Goal: Task Accomplishment & Management: Use online tool/utility

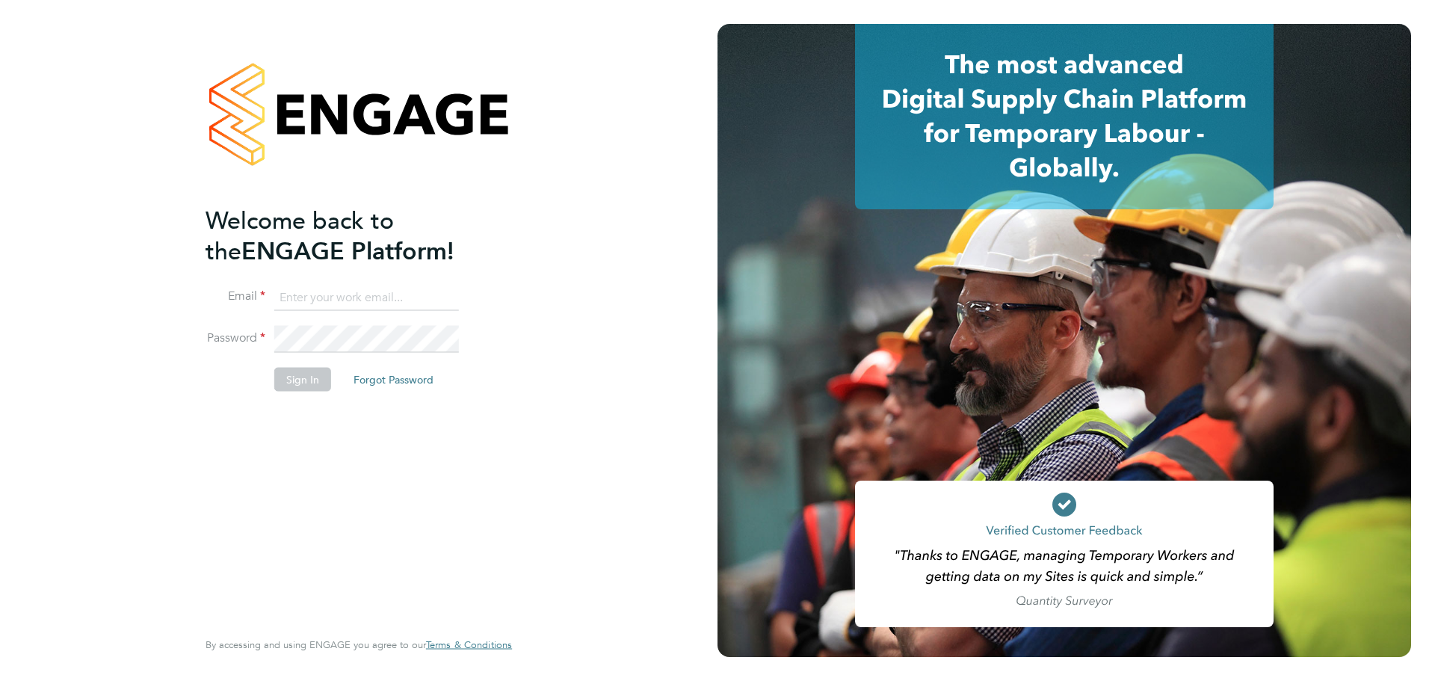
click at [409, 282] on ng-template "Welcome back to the ENGAGE Platform! Email Password Sign In Forgot Password" at bounding box center [352, 306] width 292 height 202
click at [407, 294] on input at bounding box center [366, 297] width 185 height 27
type input "[EMAIL_ADDRESS][PERSON_NAME][DOMAIN_NAME]"
click at [303, 383] on button "Sign In" at bounding box center [302, 380] width 57 height 24
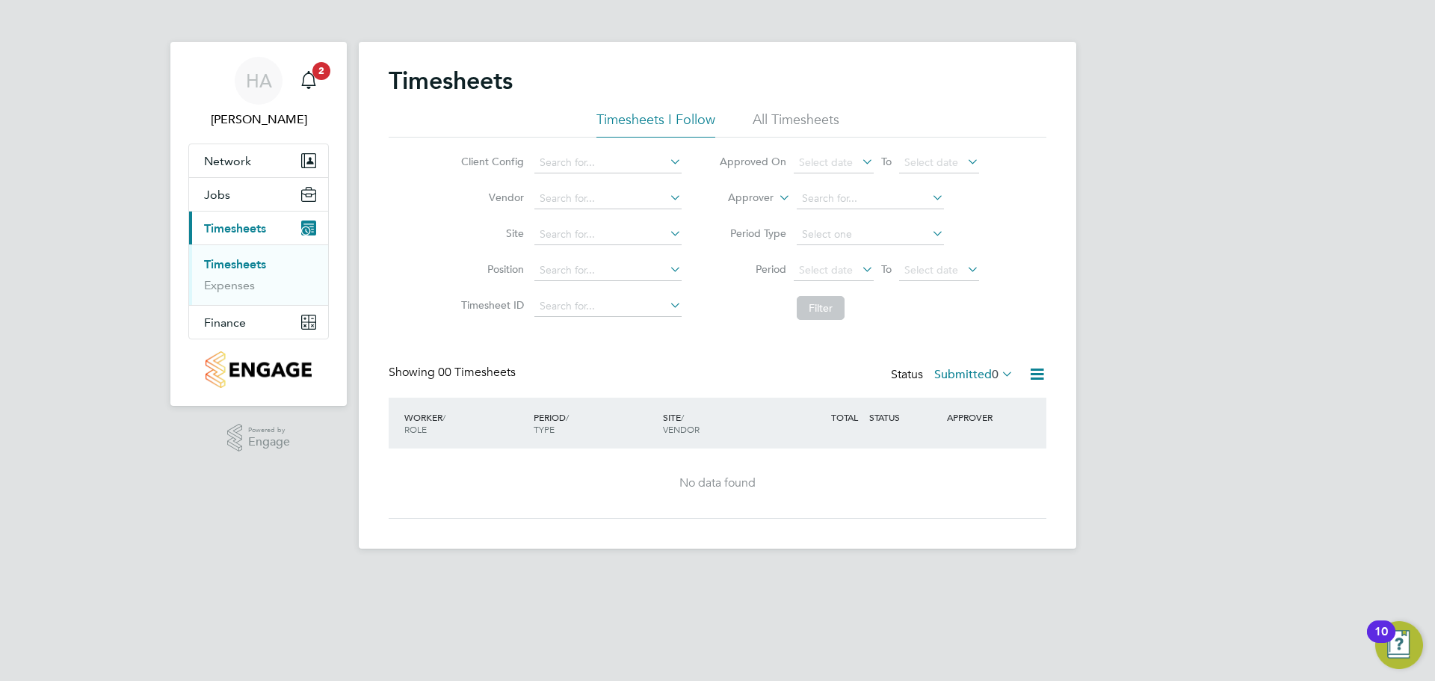
click at [829, 114] on li "All Timesheets" at bounding box center [796, 124] width 87 height 27
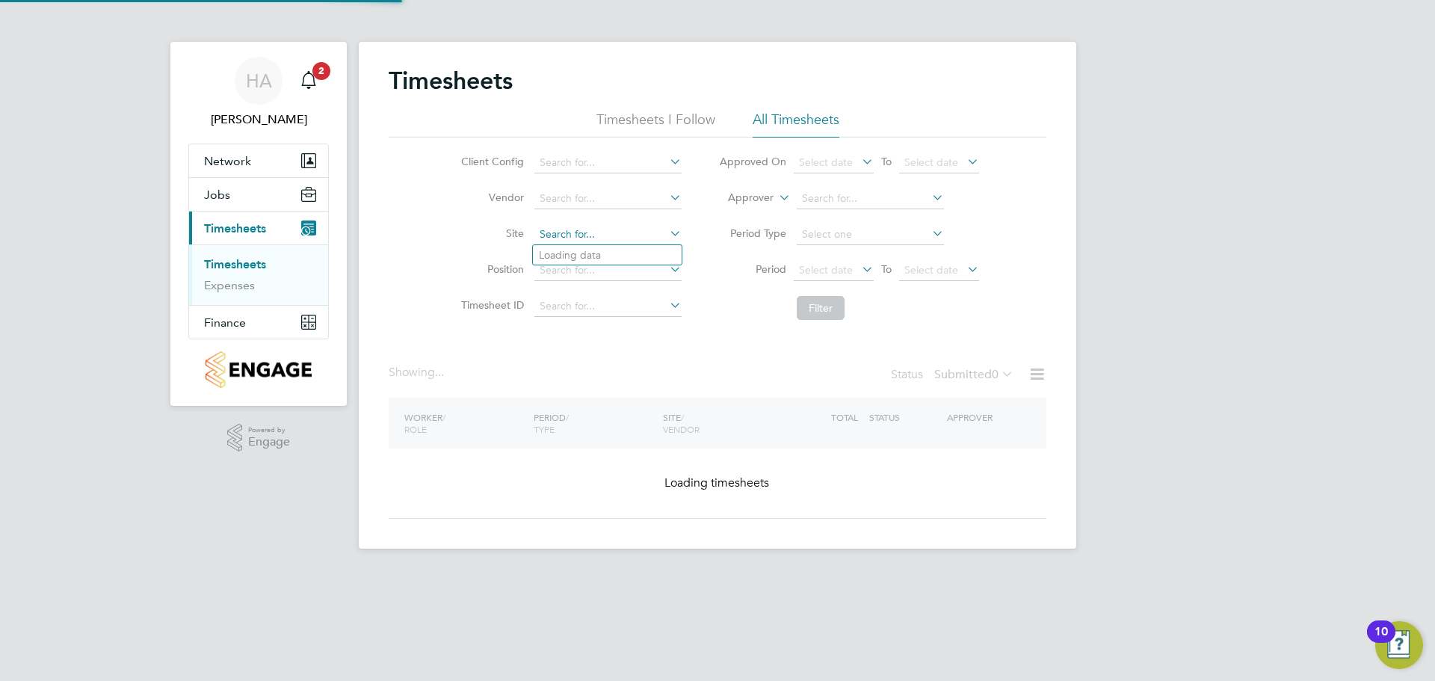
click at [591, 225] on input at bounding box center [608, 234] width 147 height 21
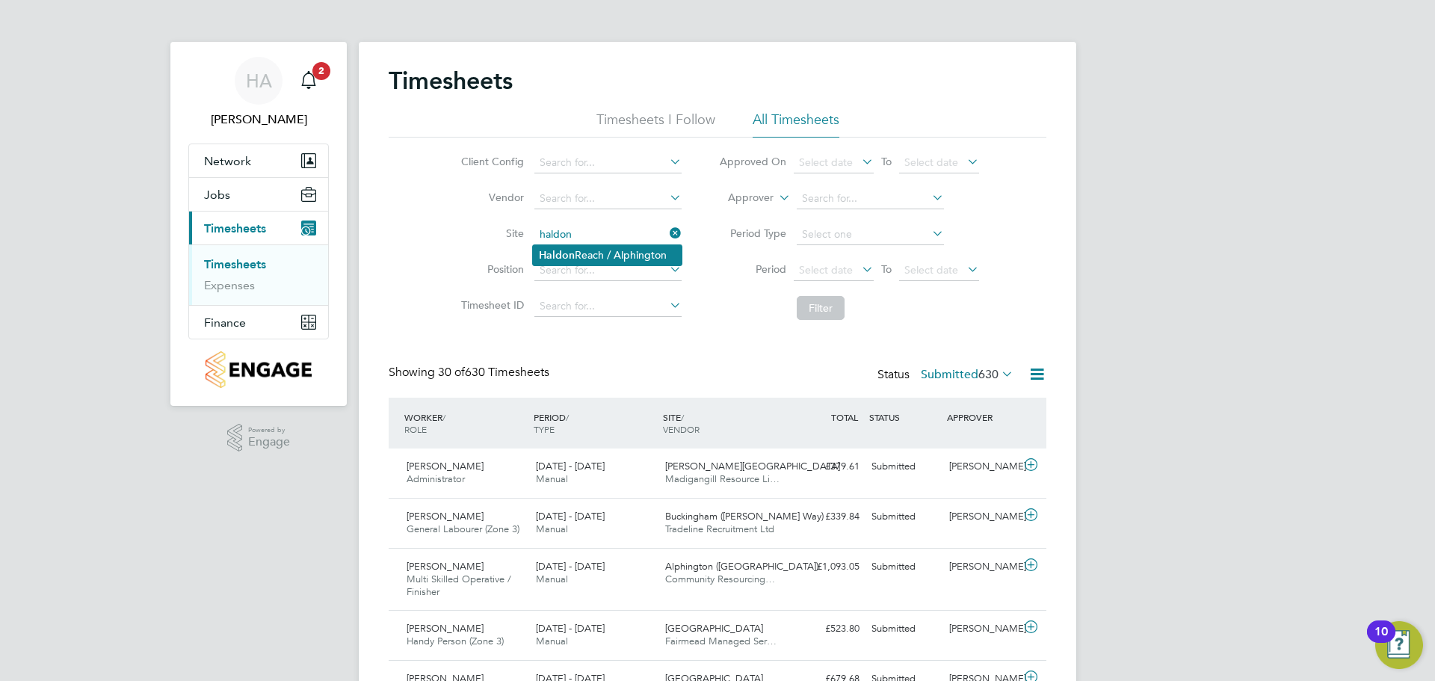
click at [612, 253] on li "Haldon Reach / Alphington" at bounding box center [607, 255] width 149 height 20
type input "Haldon Reach / Alphington"
click at [810, 302] on button "Filter" at bounding box center [821, 308] width 48 height 24
